Goal: Task Accomplishment & Management: Manage account settings

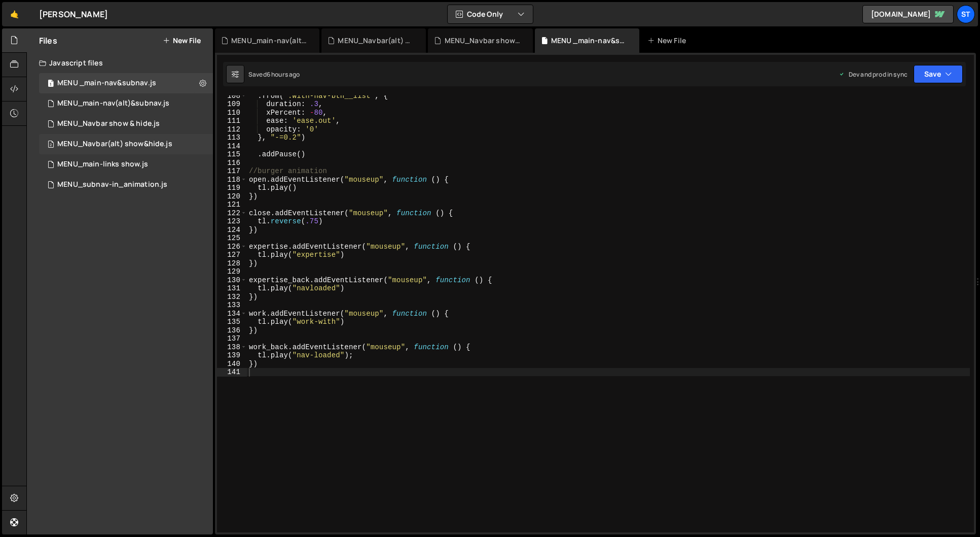
scroll to position [2705, 0]
click at [138, 143] on div "MENU_Navbar(alt) show&hide.js" at bounding box center [114, 143] width 115 height 9
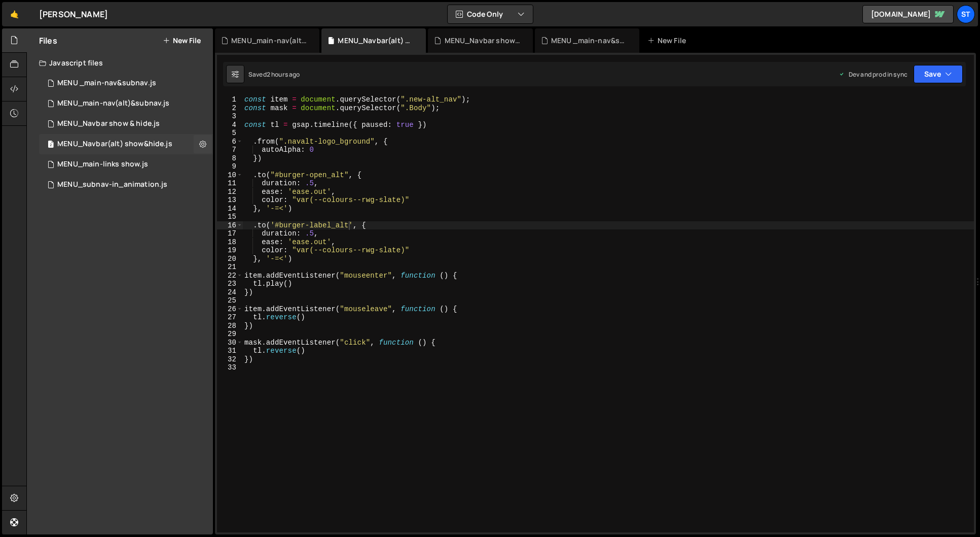
scroll to position [0, 0]
click at [203, 144] on icon at bounding box center [202, 144] width 7 height 10
type input "MENU_Navbar(alt) show&hide"
radio input "true"
checkbox input "true"
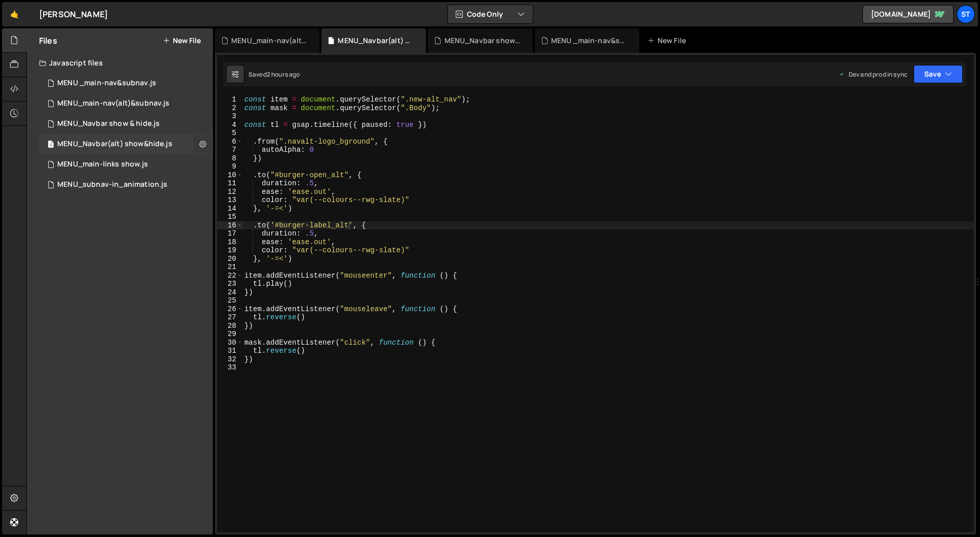
checkbox input "true"
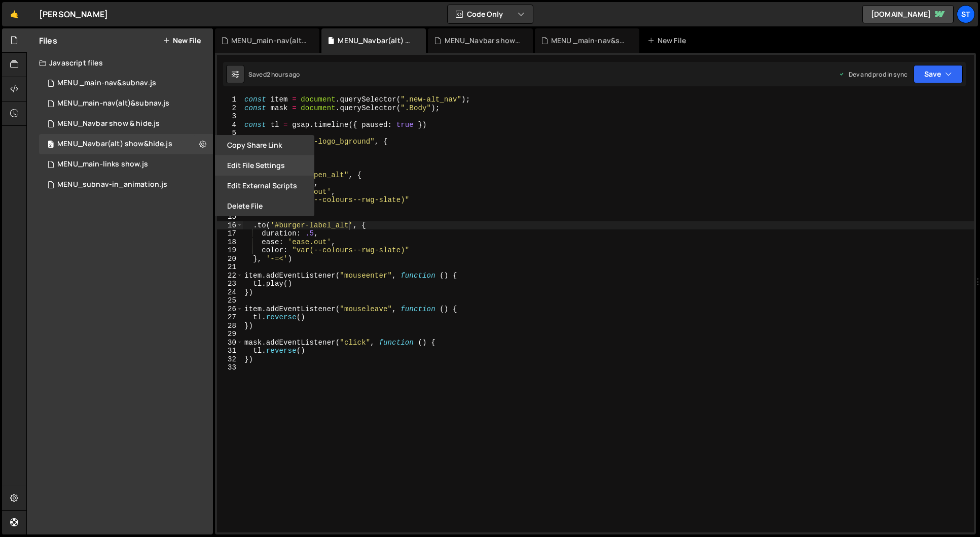
click at [248, 164] on button "Edit File Settings" at bounding box center [264, 165] width 99 height 20
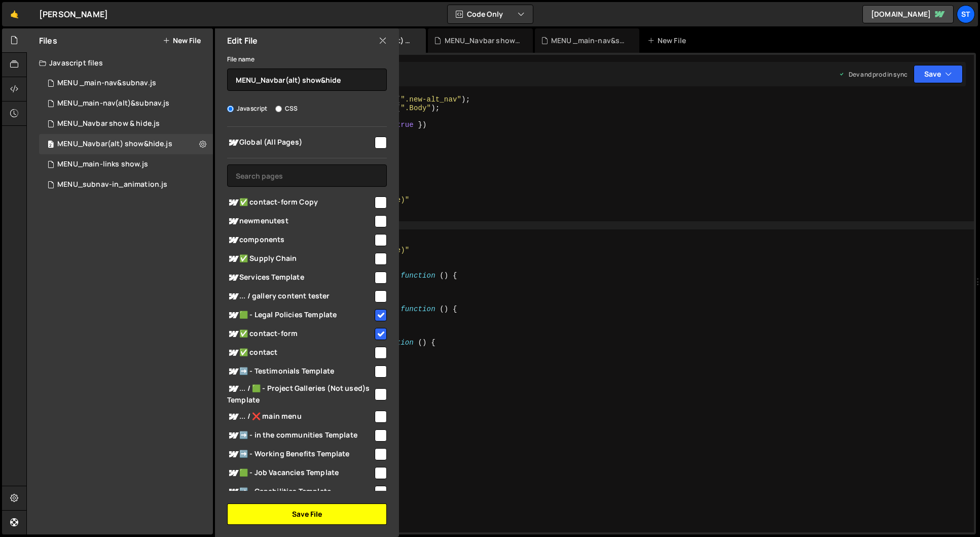
click at [308, 518] on button "Save File" at bounding box center [307, 513] width 160 height 21
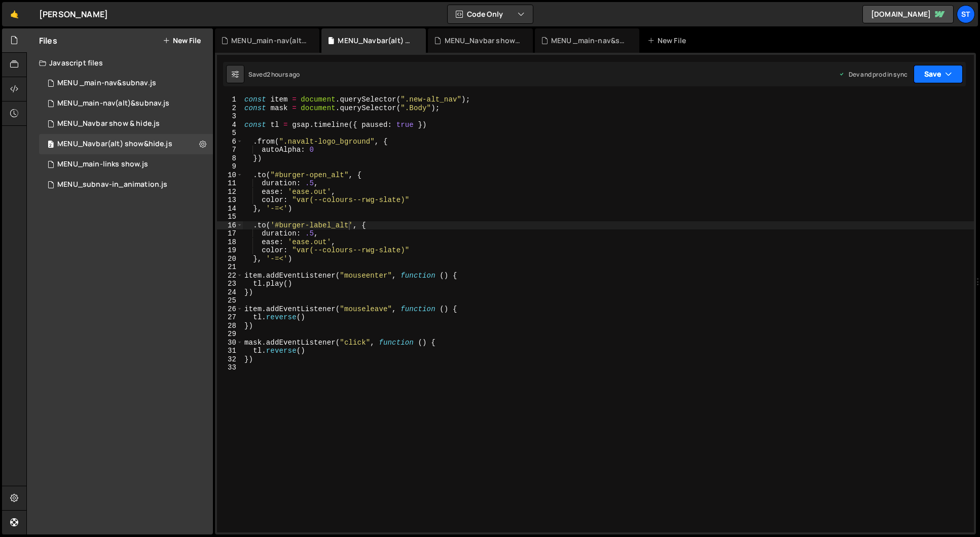
click at [941, 75] on button "Save" at bounding box center [938, 74] width 49 height 18
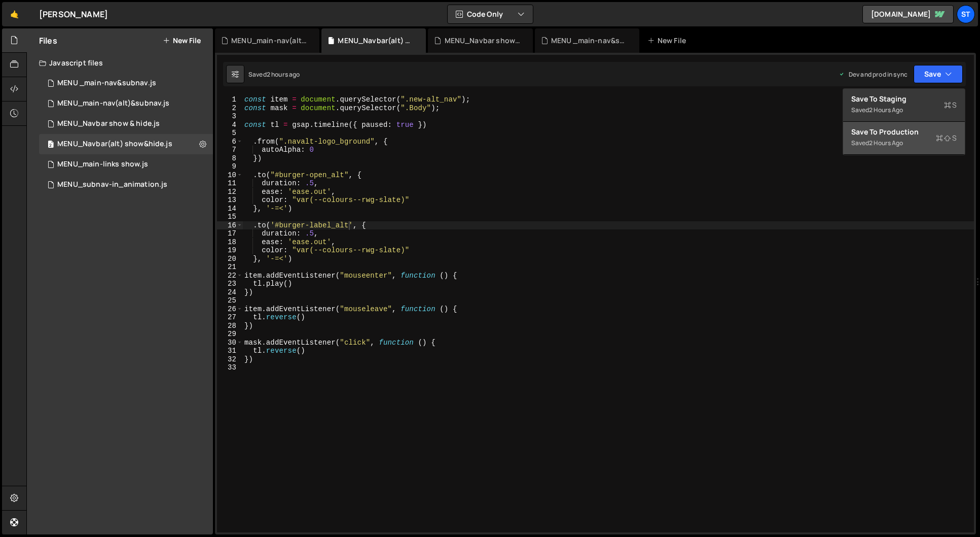
click at [897, 135] on div "Save to Production S" at bounding box center [903, 132] width 105 height 10
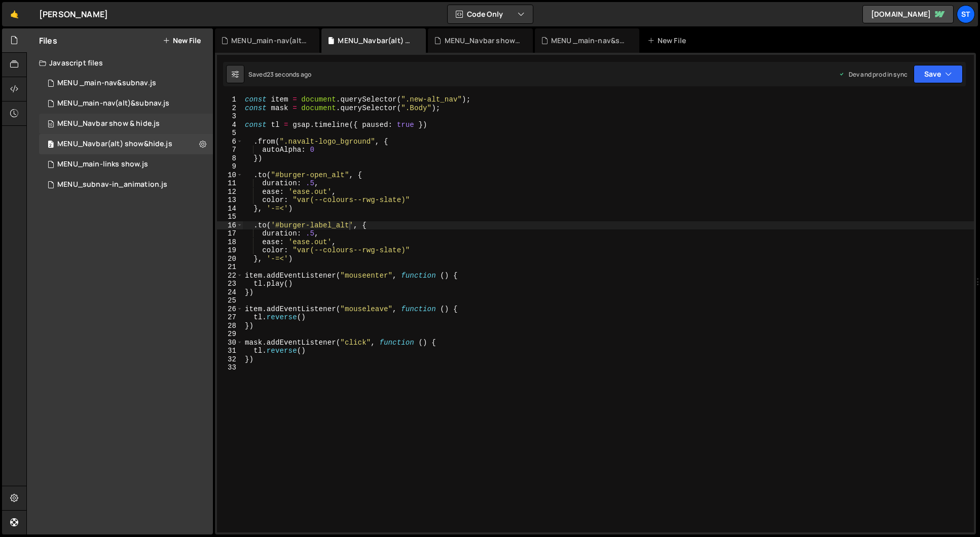
click at [108, 123] on div "MENU_Navbar show & hide.js" at bounding box center [108, 123] width 102 height 9
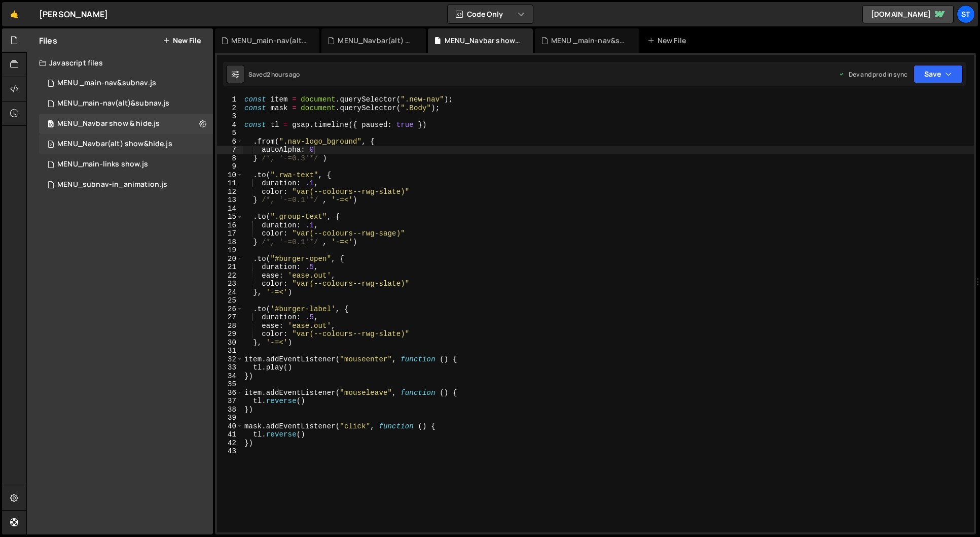
scroll to position [2171, 0]
click at [206, 122] on icon at bounding box center [202, 124] width 7 height 10
type input "MENU_Navbar show & hide"
radio input "true"
checkbox input "true"
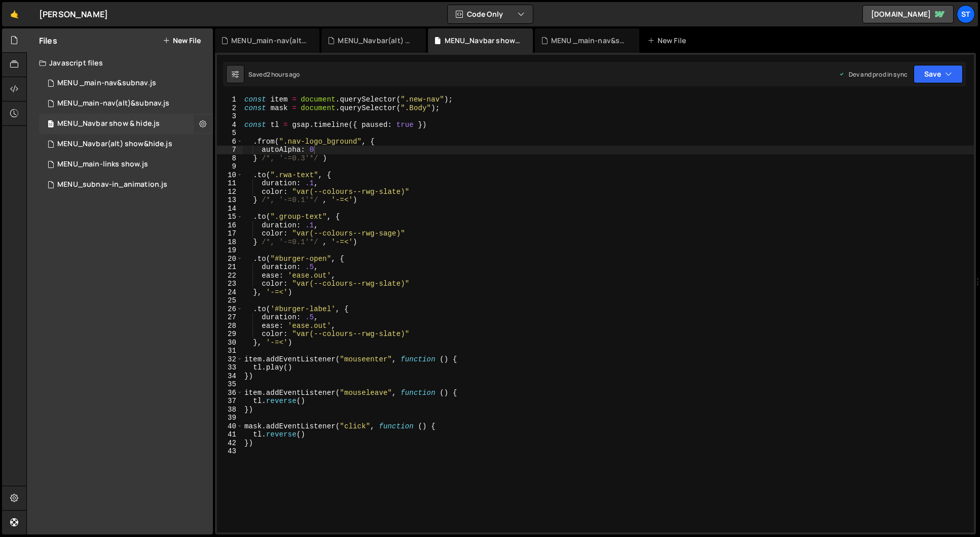
checkbox input "true"
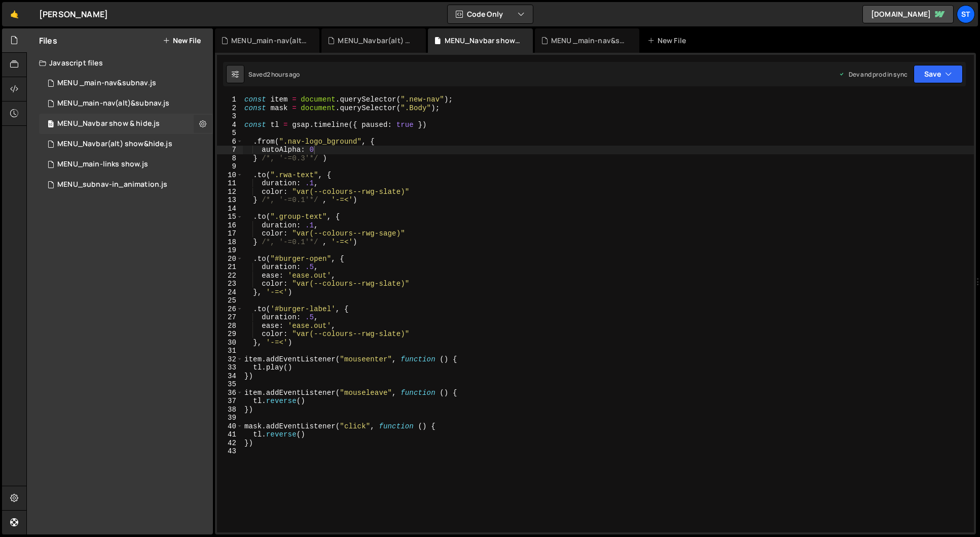
checkbox input "true"
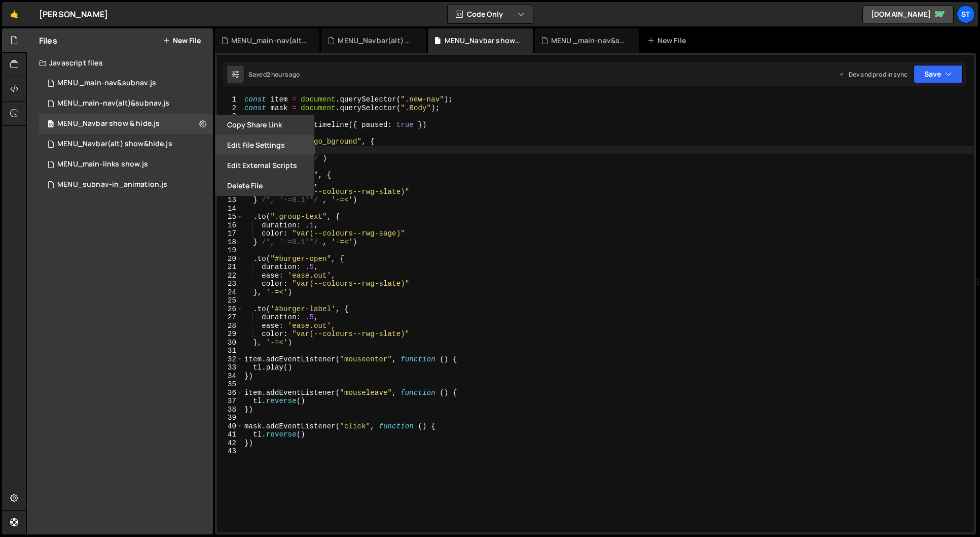
click at [275, 140] on button "Edit File Settings" at bounding box center [264, 145] width 99 height 20
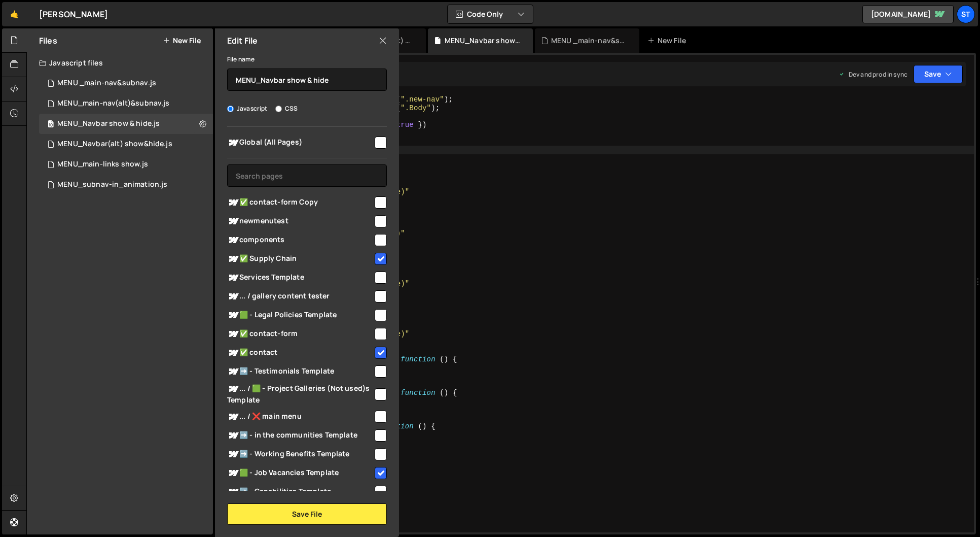
click at [378, 351] on input "checkbox" at bounding box center [381, 352] width 12 height 12
checkbox input "false"
click at [302, 514] on button "Save File" at bounding box center [307, 513] width 160 height 21
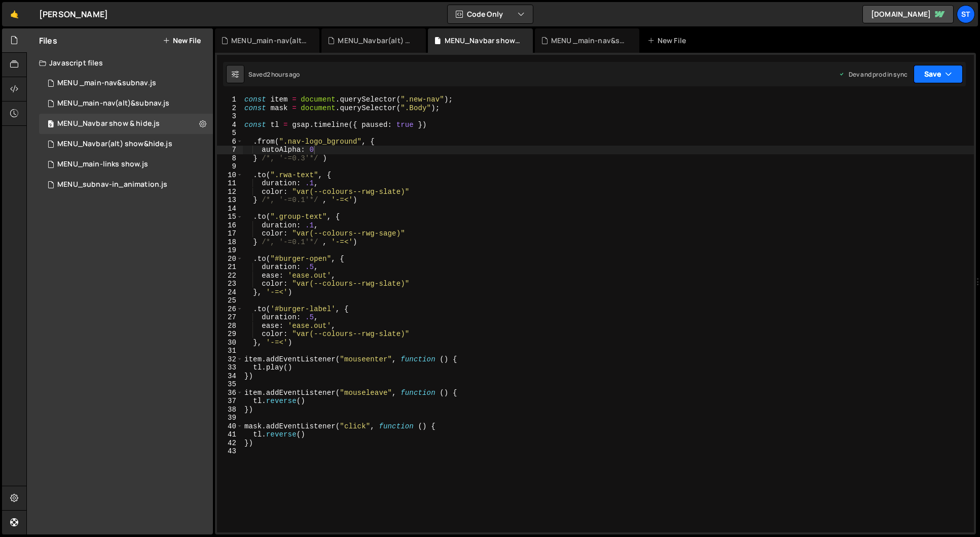
click at [949, 75] on icon "button" at bounding box center [948, 74] width 7 height 10
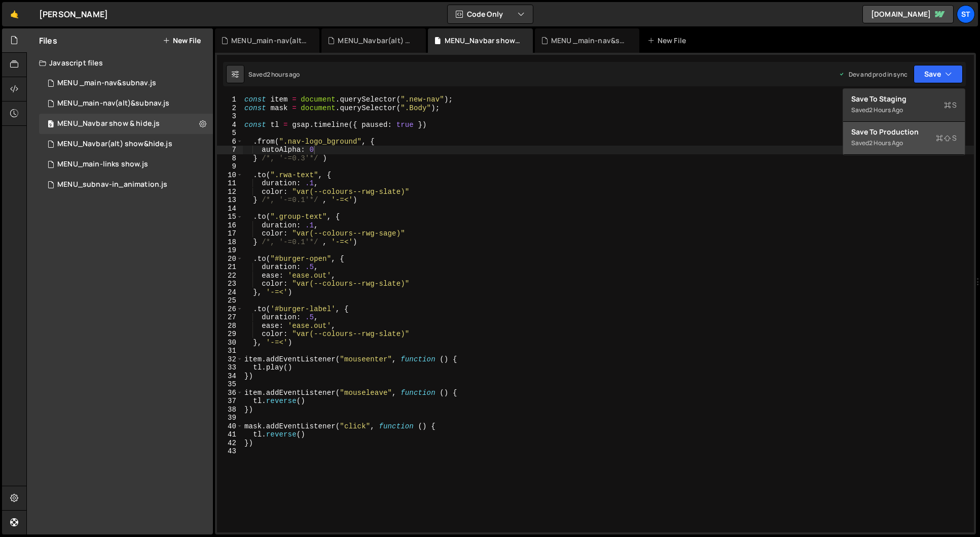
click at [906, 128] on div "Save to Production S" at bounding box center [903, 132] width 105 height 10
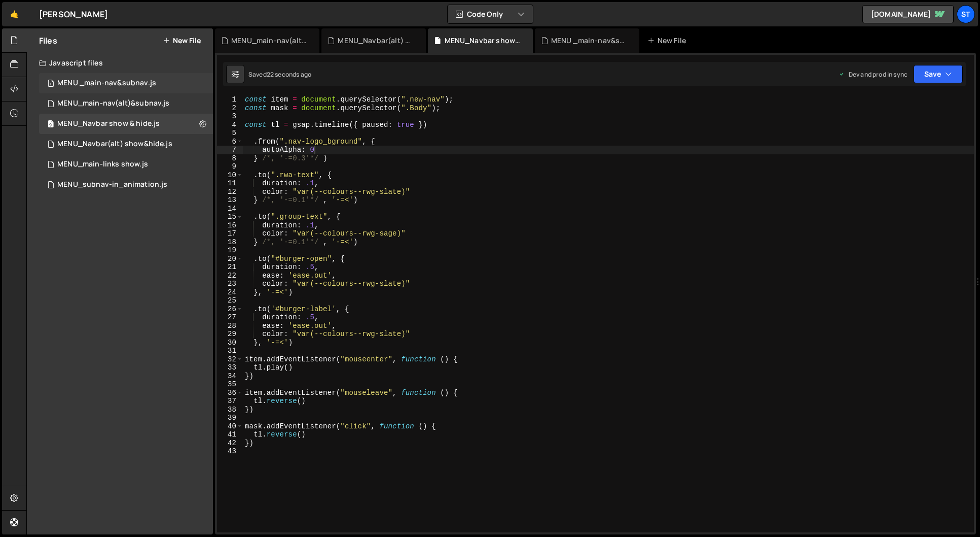
click at [118, 81] on div "MENU _main-nav&subnav.js" at bounding box center [106, 83] width 99 height 9
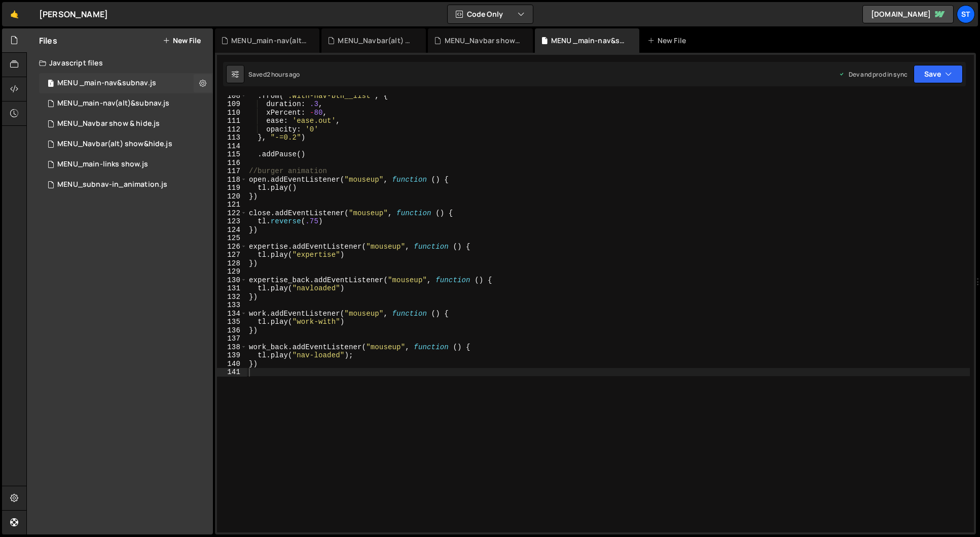
scroll to position [2813, 0]
click at [203, 85] on icon at bounding box center [202, 83] width 7 height 10
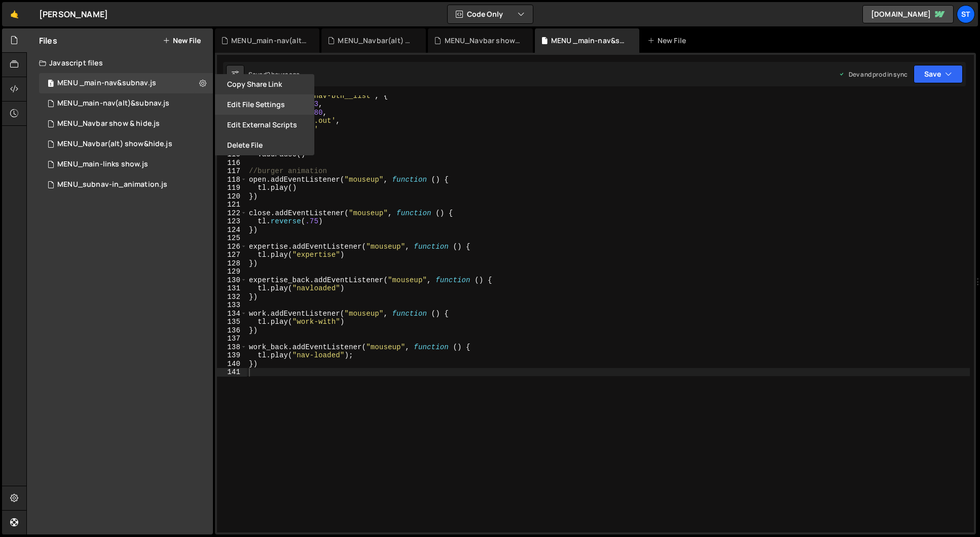
click at [243, 105] on button "Edit File Settings" at bounding box center [264, 104] width 99 height 20
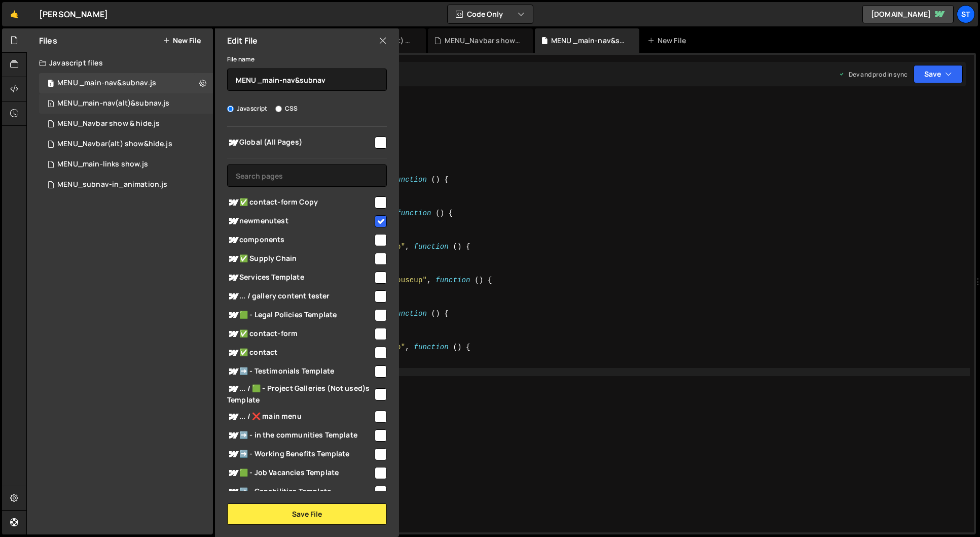
click at [145, 97] on div "1 MENU_main-nav(alt)&subnav.js 0" at bounding box center [126, 103] width 174 height 20
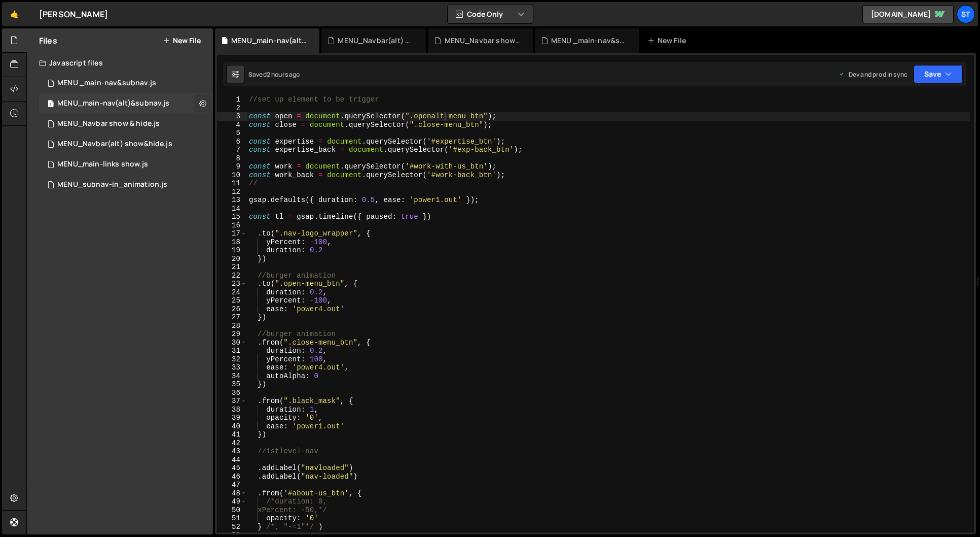
click at [204, 103] on icon at bounding box center [202, 103] width 7 height 10
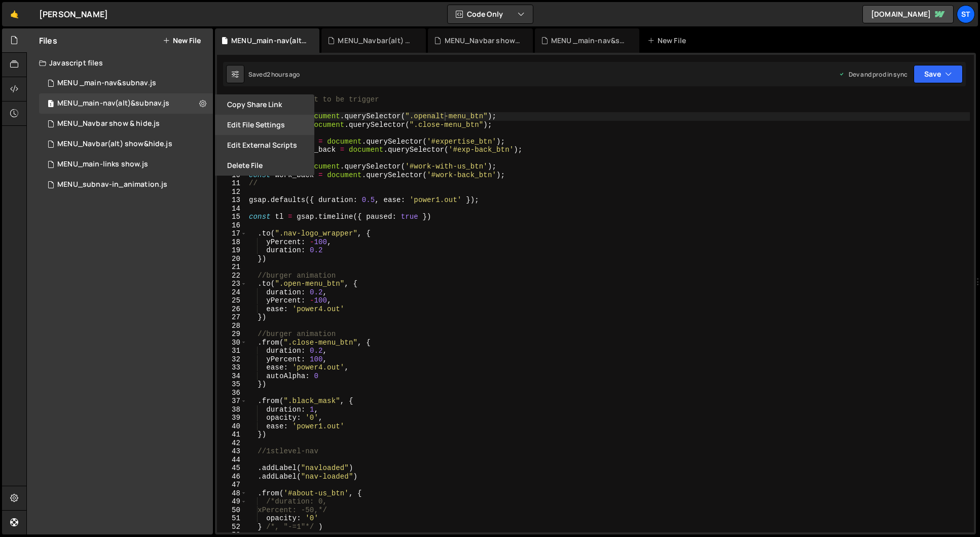
click at [267, 123] on button "Edit File Settings" at bounding box center [264, 125] width 99 height 20
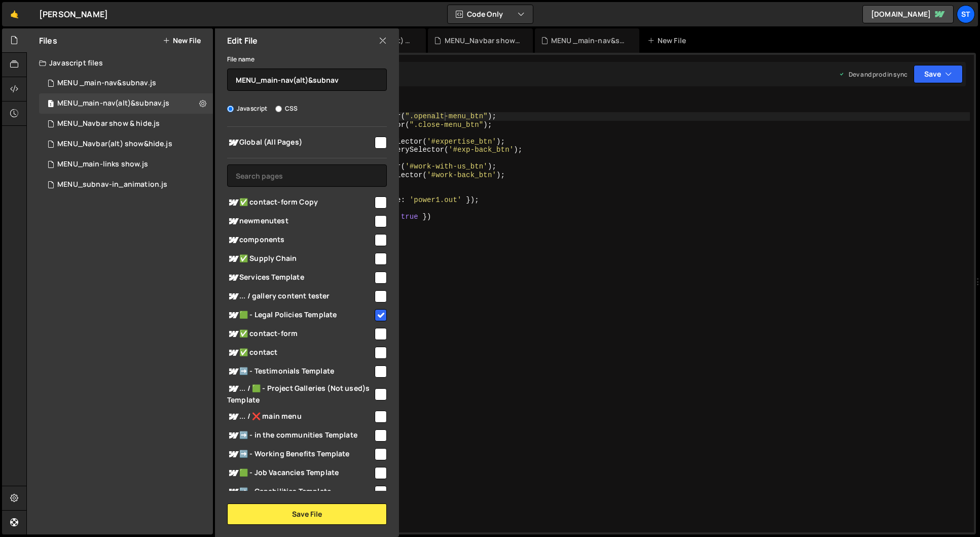
click at [378, 333] on input "checkbox" at bounding box center [381, 334] width 12 height 12
checkbox input "true"
click at [306, 517] on button "Save File" at bounding box center [307, 513] width 160 height 21
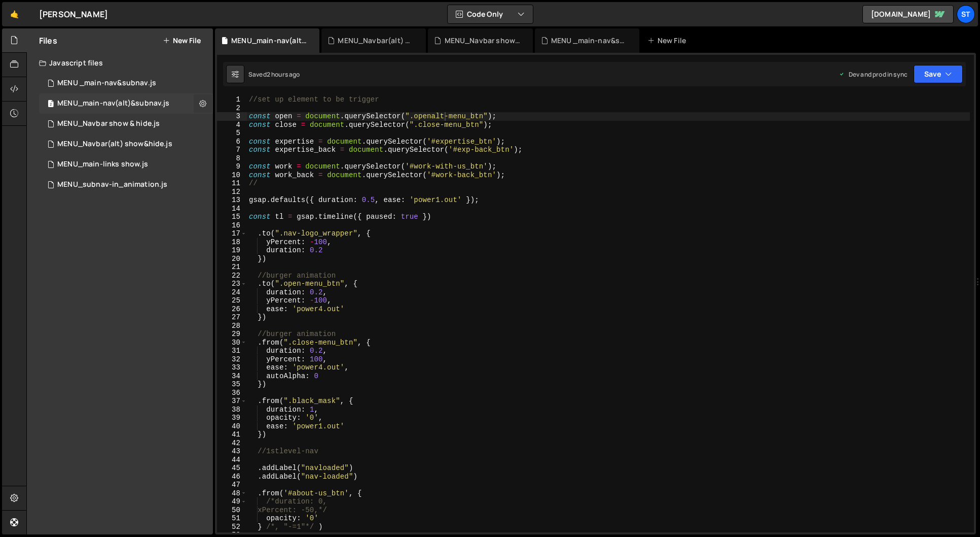
click at [203, 102] on icon at bounding box center [202, 103] width 7 height 10
type input "MENU_main-nav(alt)&subnav"
radio input "true"
checkbox input "true"
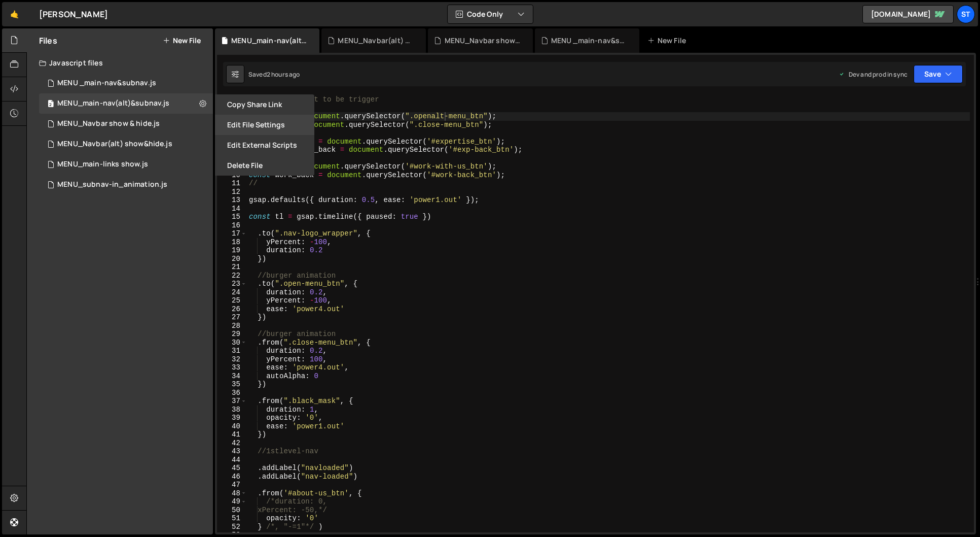
click at [270, 121] on button "Edit File Settings" at bounding box center [264, 125] width 99 height 20
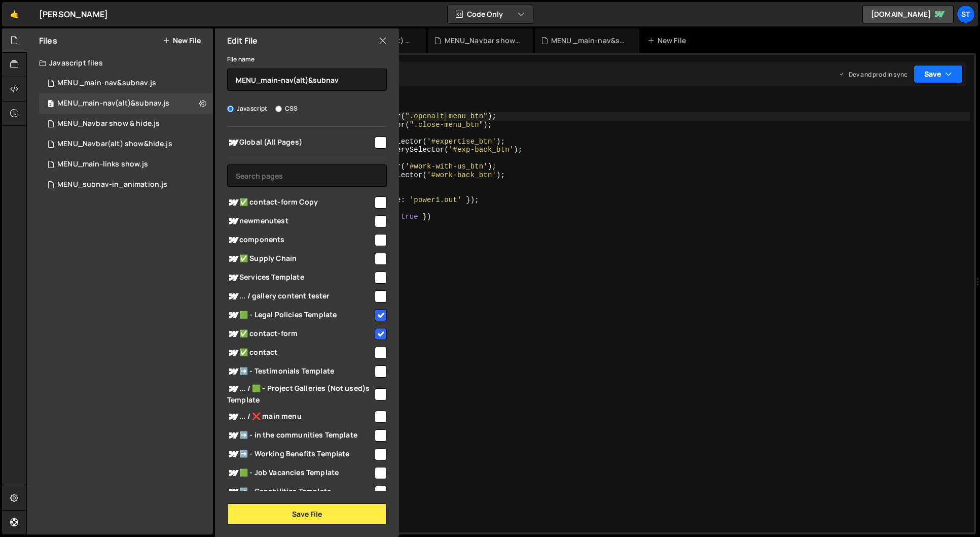
click at [946, 76] on icon "button" at bounding box center [948, 74] width 7 height 10
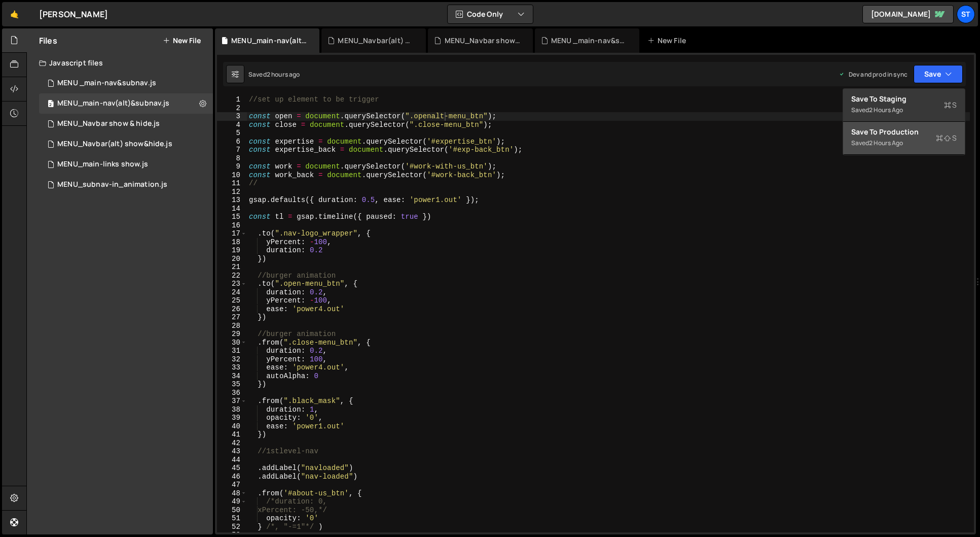
click at [903, 145] on div "2 hours ago" at bounding box center [886, 142] width 34 height 9
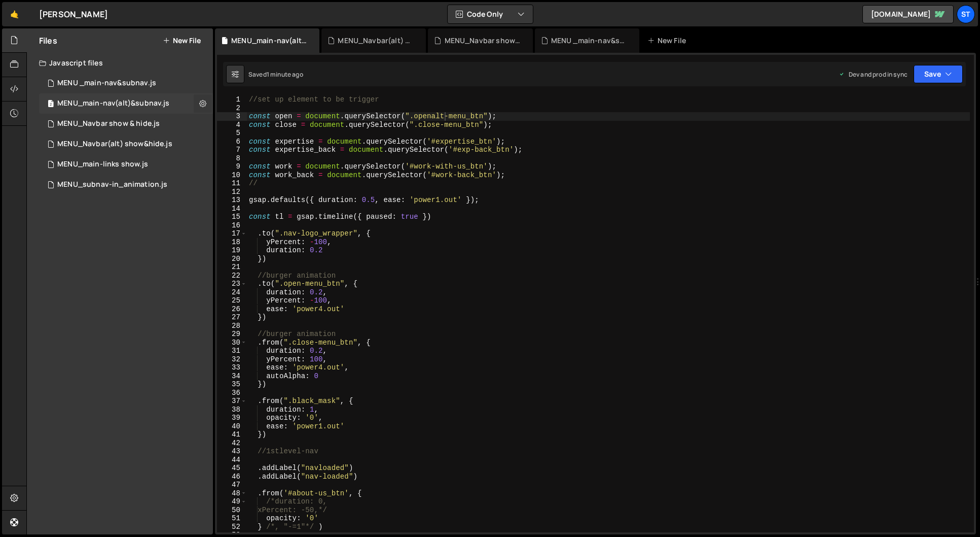
click at [201, 101] on icon at bounding box center [202, 103] width 7 height 10
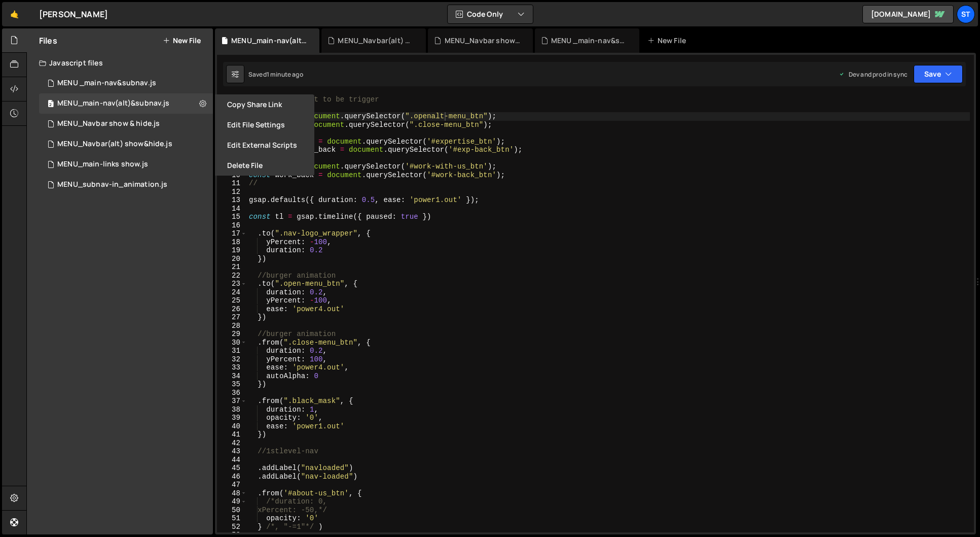
click at [151, 15] on div "🤙 [PERSON_NAME] ⚠️ Code is being edited in another browser Code Only Code Only …" at bounding box center [490, 14] width 976 height 24
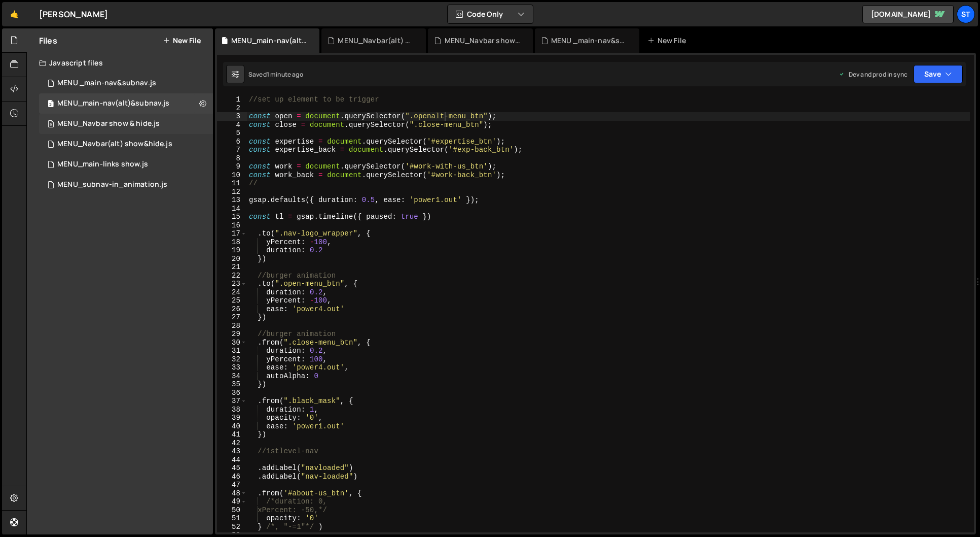
click at [159, 122] on div "9 MENU_Navbar show & hide.js 0" at bounding box center [126, 124] width 174 height 20
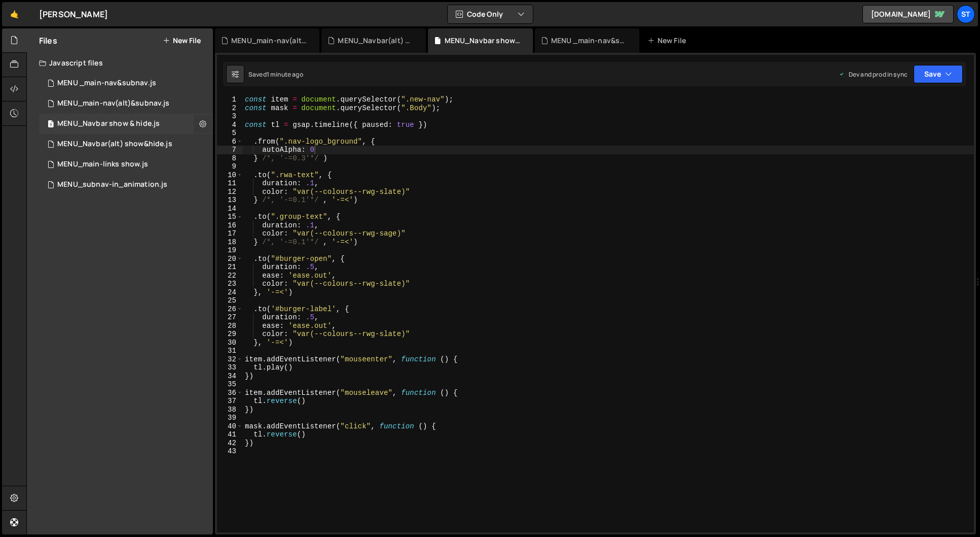
scroll to position [2171, 0]
click at [206, 124] on icon at bounding box center [202, 124] width 7 height 10
type input "MENU_Navbar show & hide"
radio input "true"
checkbox input "true"
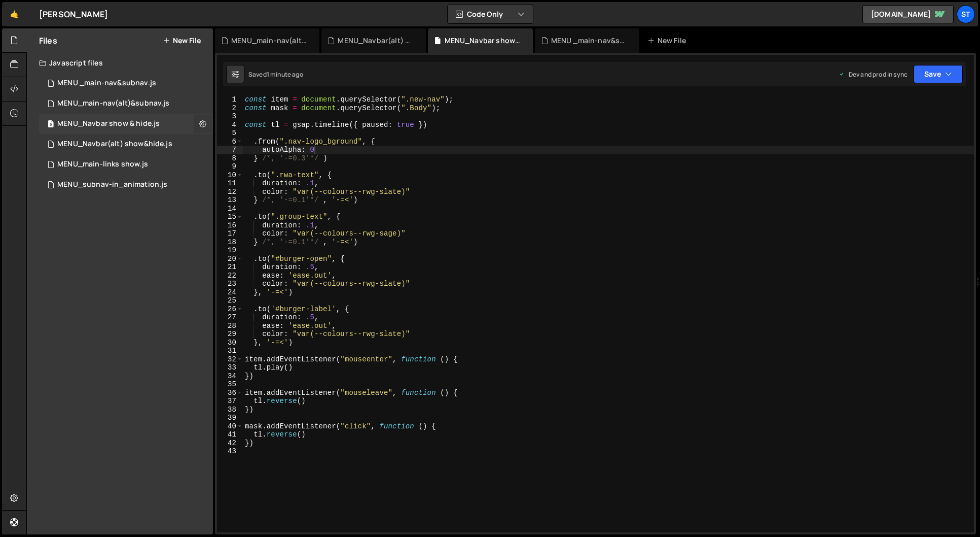
checkbox input "true"
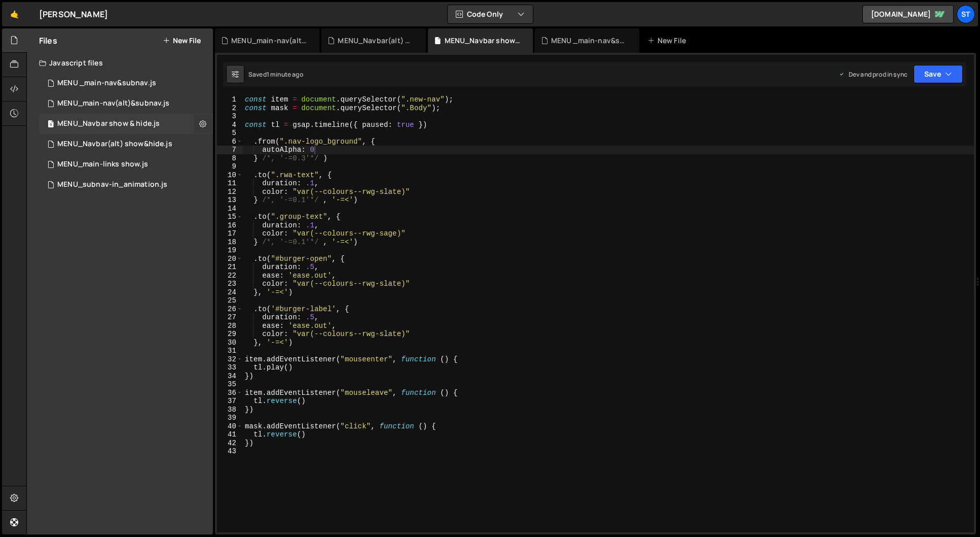
checkbox input "true"
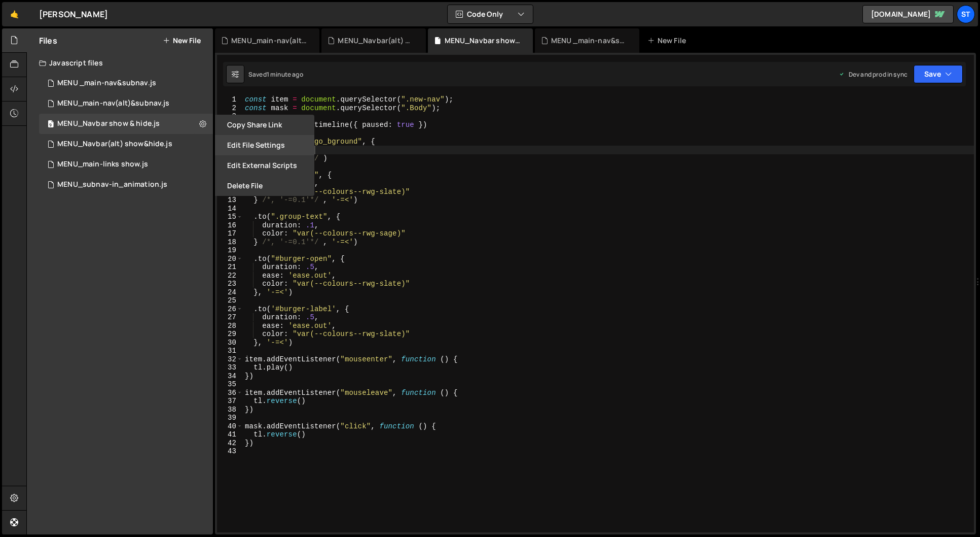
click at [250, 146] on button "Edit File Settings" at bounding box center [264, 145] width 99 height 20
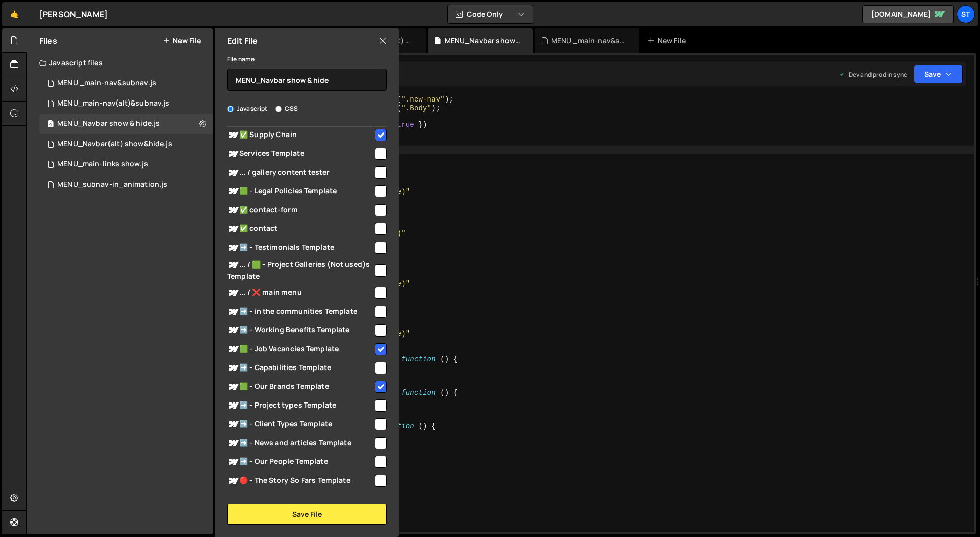
scroll to position [134, 0]
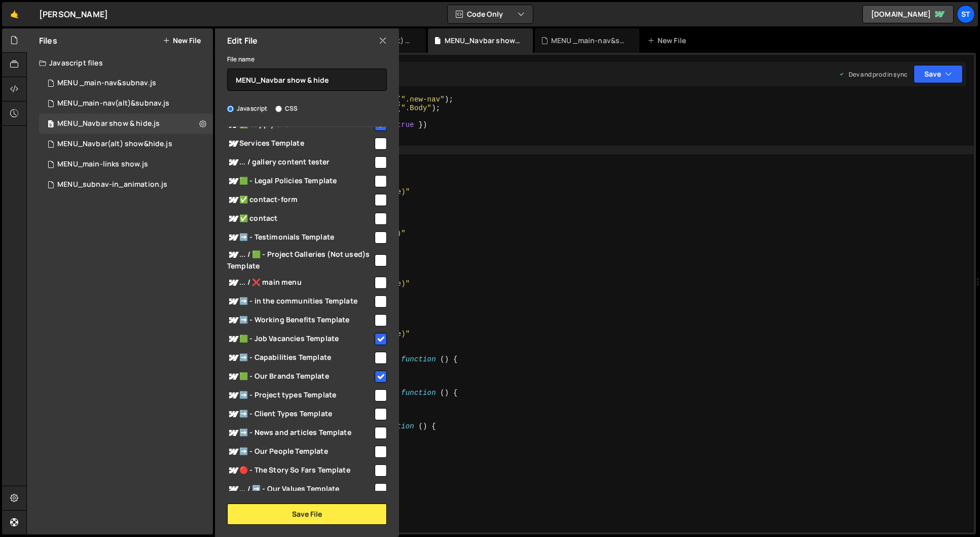
click at [383, 41] on icon at bounding box center [383, 40] width 8 height 11
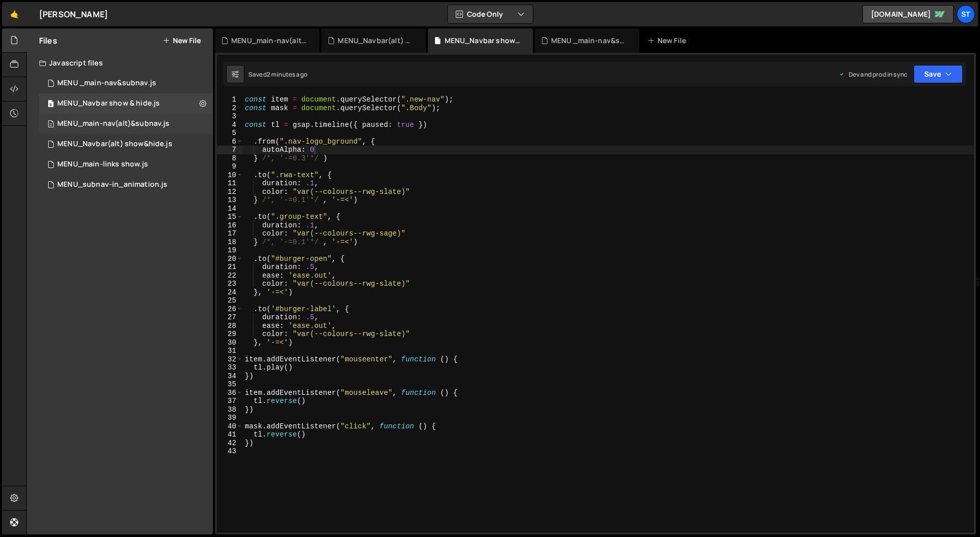
click at [136, 120] on div "MENU_main-nav(alt)&subnav.js" at bounding box center [113, 123] width 112 height 9
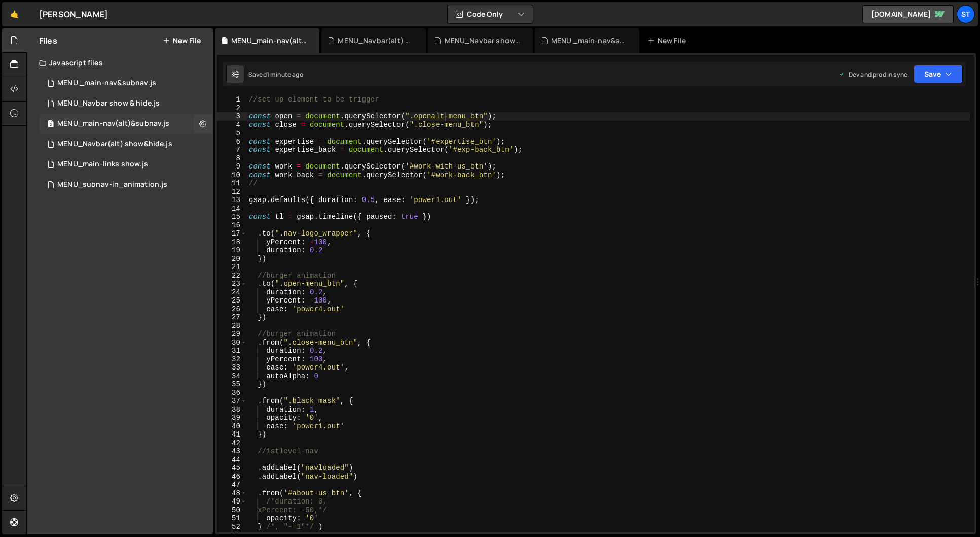
scroll to position [0, 0]
click at [208, 123] on button at bounding box center [203, 124] width 18 height 18
type input "MENU_main-nav(alt)&subnav"
radio input "true"
checkbox input "true"
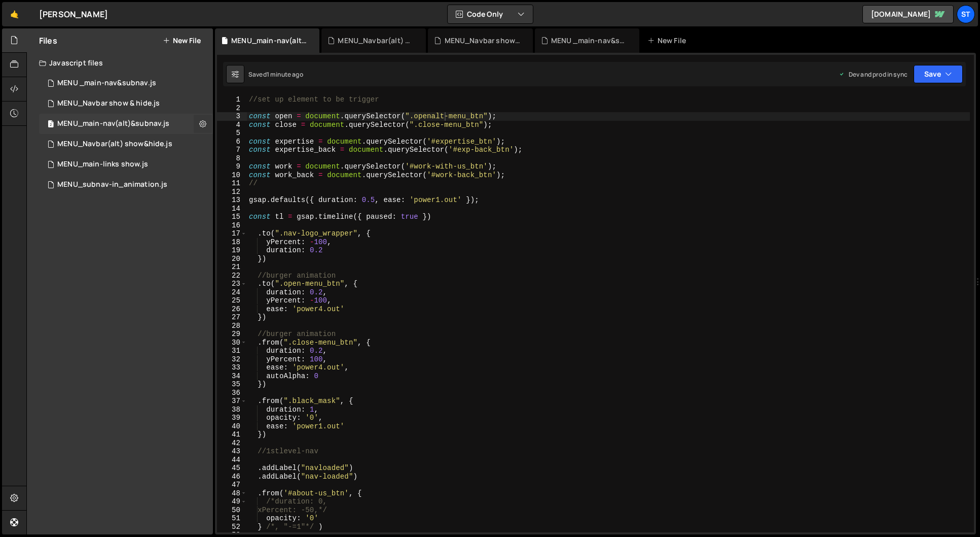
checkbox input "true"
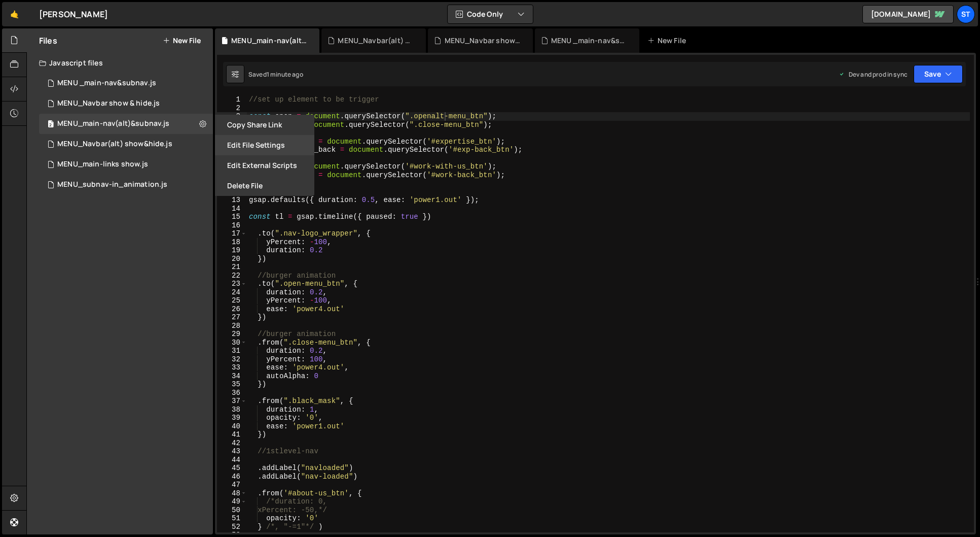
click at [261, 147] on button "Edit File Settings" at bounding box center [264, 145] width 99 height 20
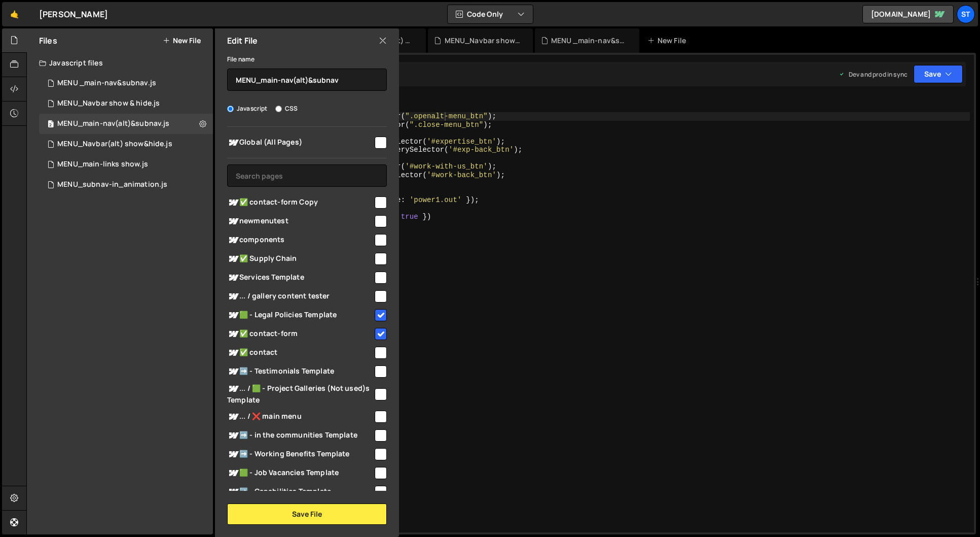
click at [384, 39] on icon at bounding box center [383, 40] width 8 height 11
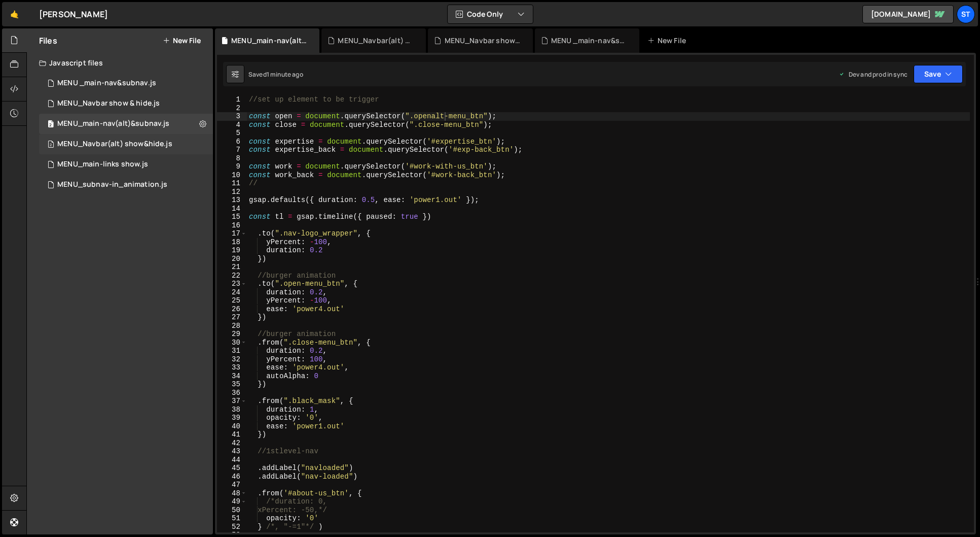
click at [125, 142] on div "MENU_Navbar(alt) show&hide.js" at bounding box center [114, 143] width 115 height 9
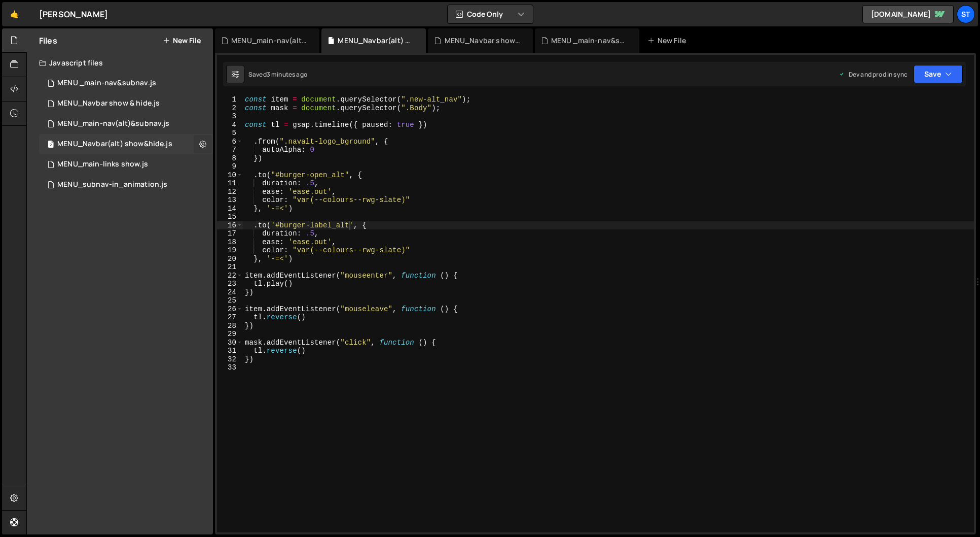
click at [200, 143] on icon at bounding box center [202, 144] width 7 height 10
type input "MENU_Navbar(alt) show&hide"
radio input "true"
checkbox input "true"
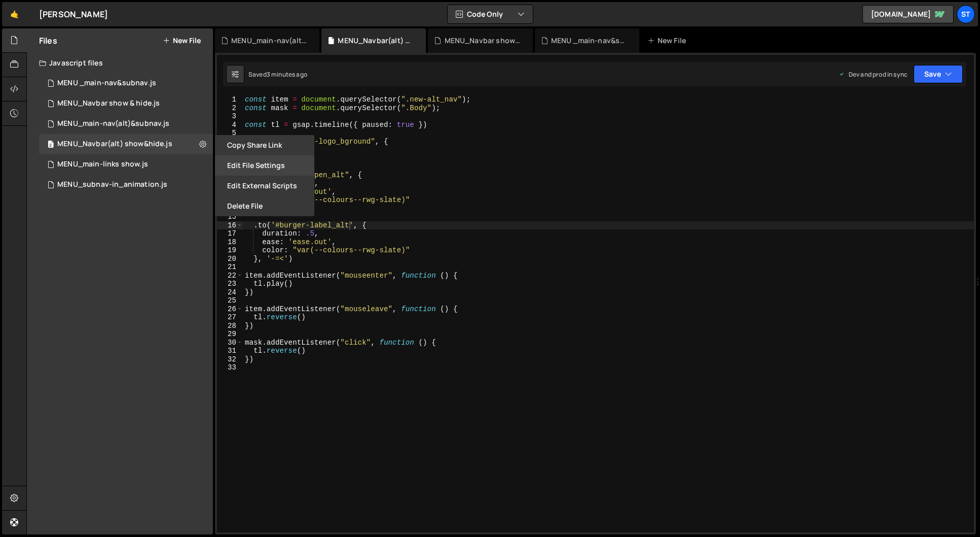
click at [242, 161] on button "Edit File Settings" at bounding box center [264, 165] width 99 height 20
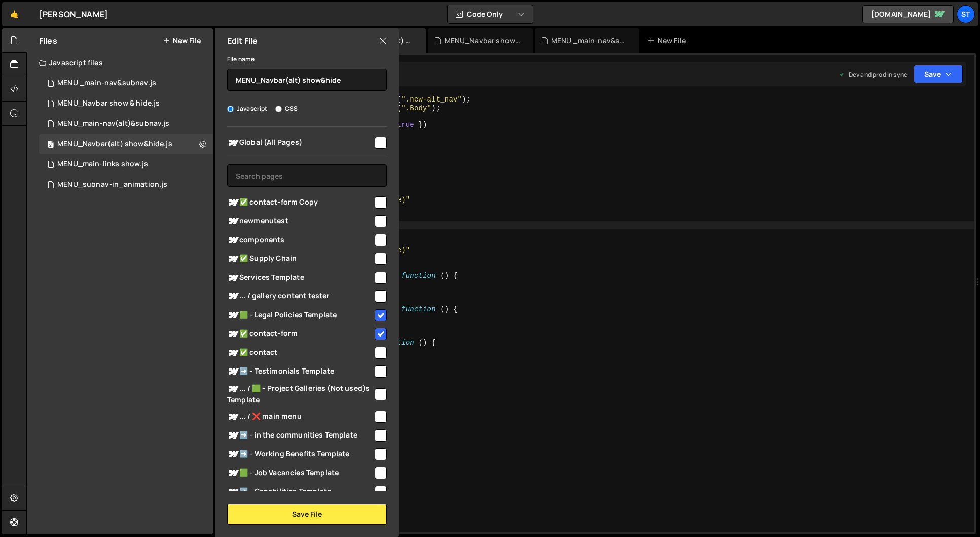
click at [381, 38] on icon at bounding box center [383, 40] width 8 height 11
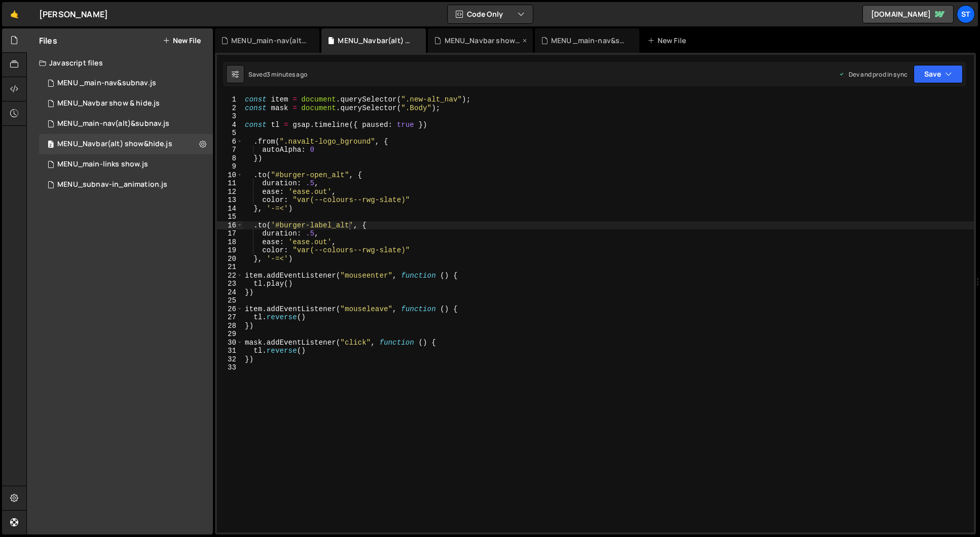
click at [525, 39] on icon at bounding box center [524, 40] width 7 height 10
click at [526, 39] on icon at bounding box center [524, 40] width 7 height 10
